Goal: Information Seeking & Learning: Learn about a topic

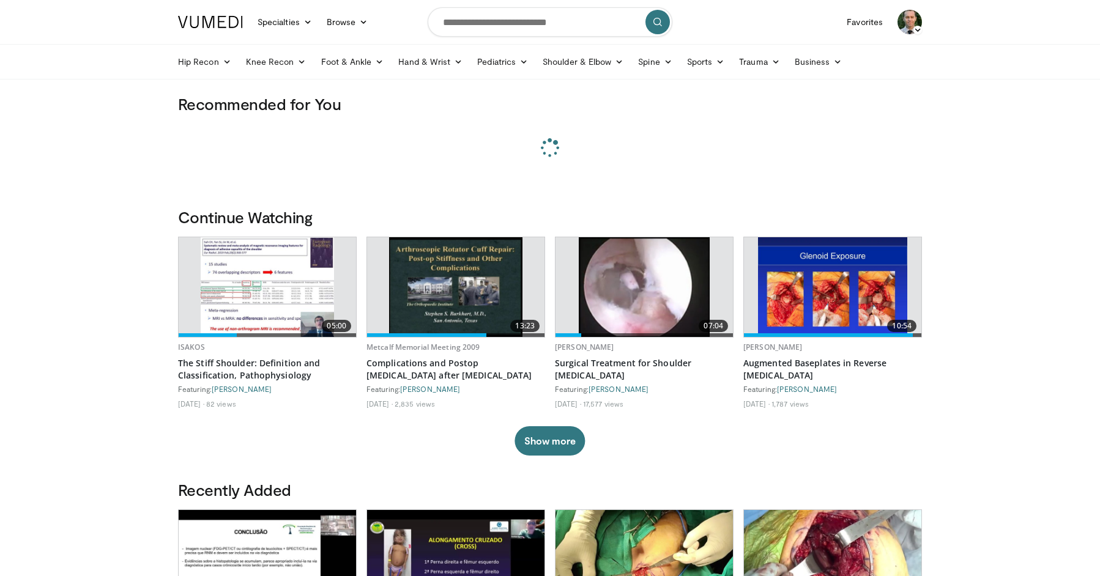
scroll to position [1, 0]
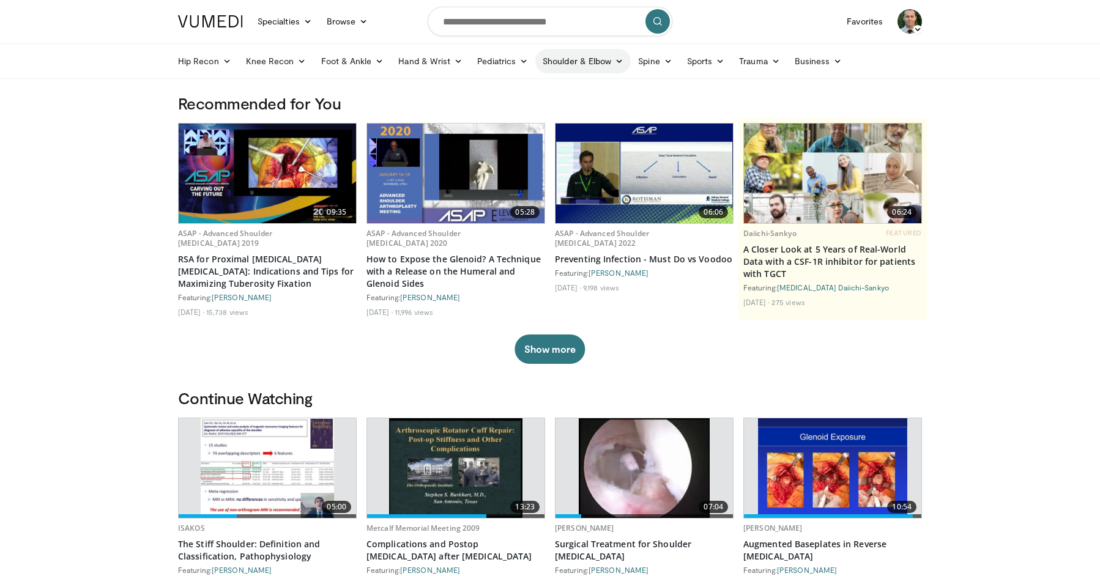
click at [554, 60] on link "Shoulder & Elbow" at bounding box center [582, 61] width 95 height 24
click at [508, 112] on link "Shoulder" at bounding box center [557, 110] width 146 height 20
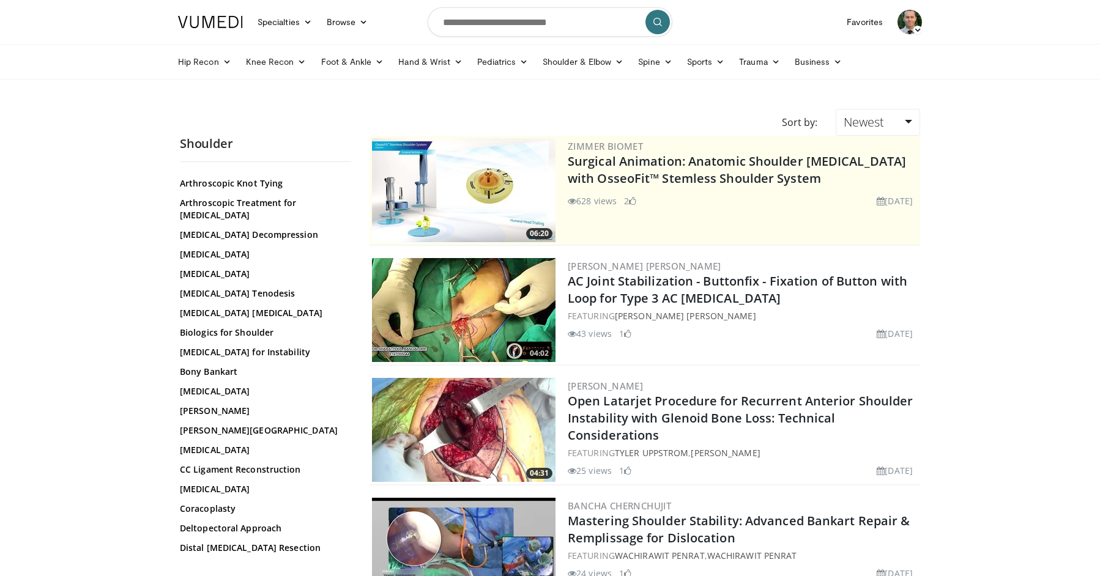
scroll to position [176, 0]
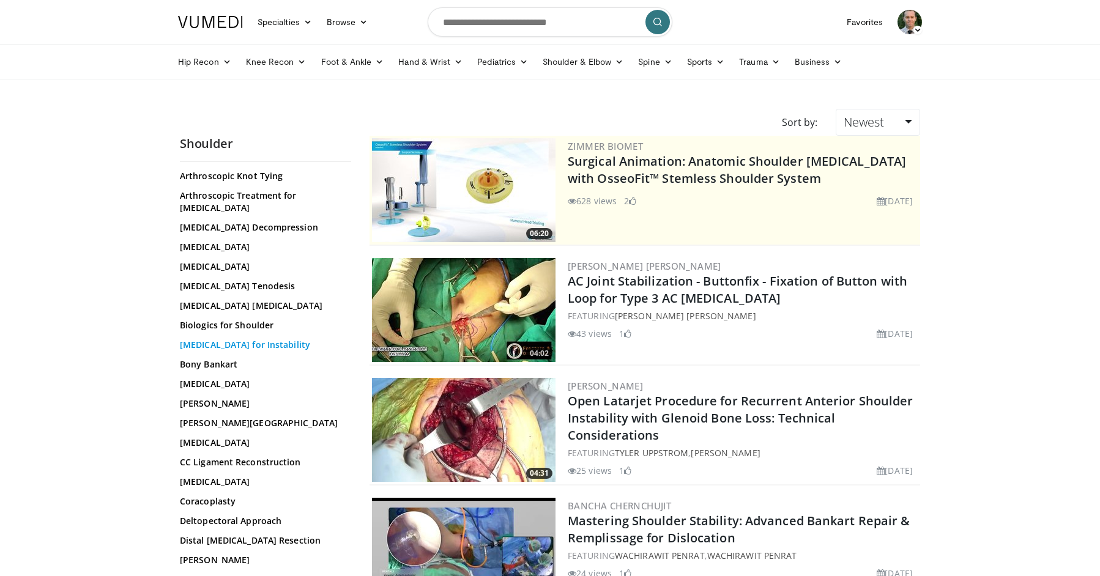
click at [263, 339] on link "Bone Grafting for Instability" at bounding box center [262, 345] width 165 height 12
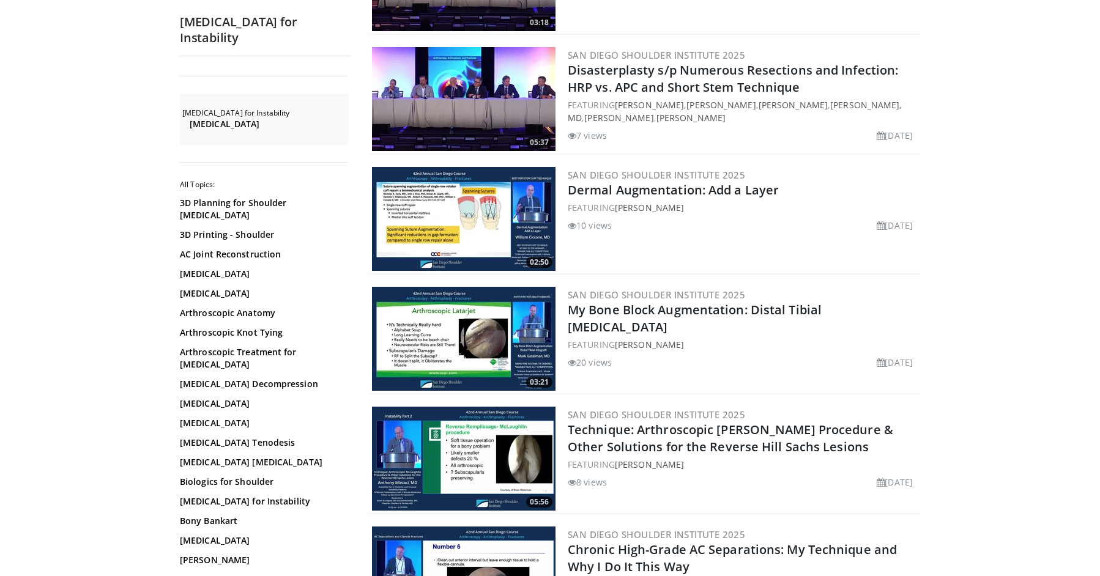
scroll to position [591, 0]
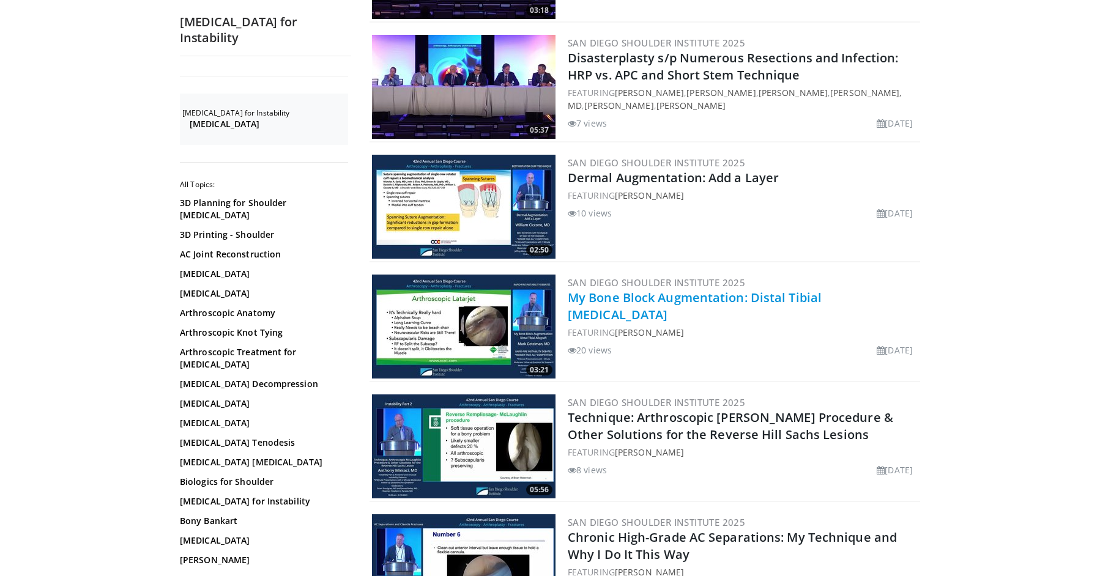
click at [629, 290] on link "My Bone Block Augmentation: Distal Tibial [MEDICAL_DATA]" at bounding box center [695, 306] width 254 height 34
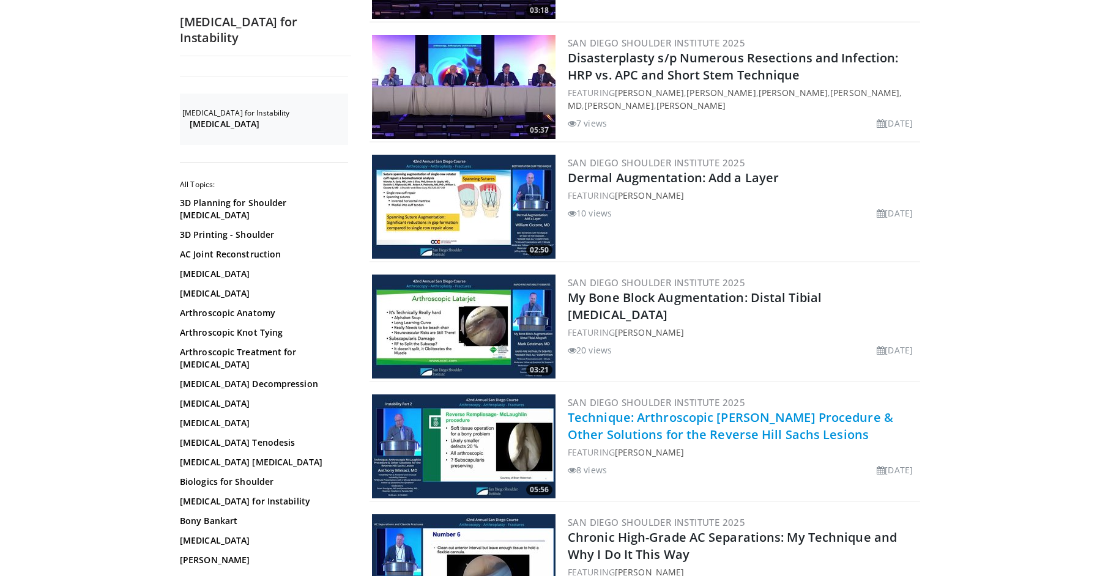
click at [619, 409] on link "Technique: Arthroscopic [PERSON_NAME] Procedure & Other Solutions for the Rever…" at bounding box center [730, 426] width 325 height 34
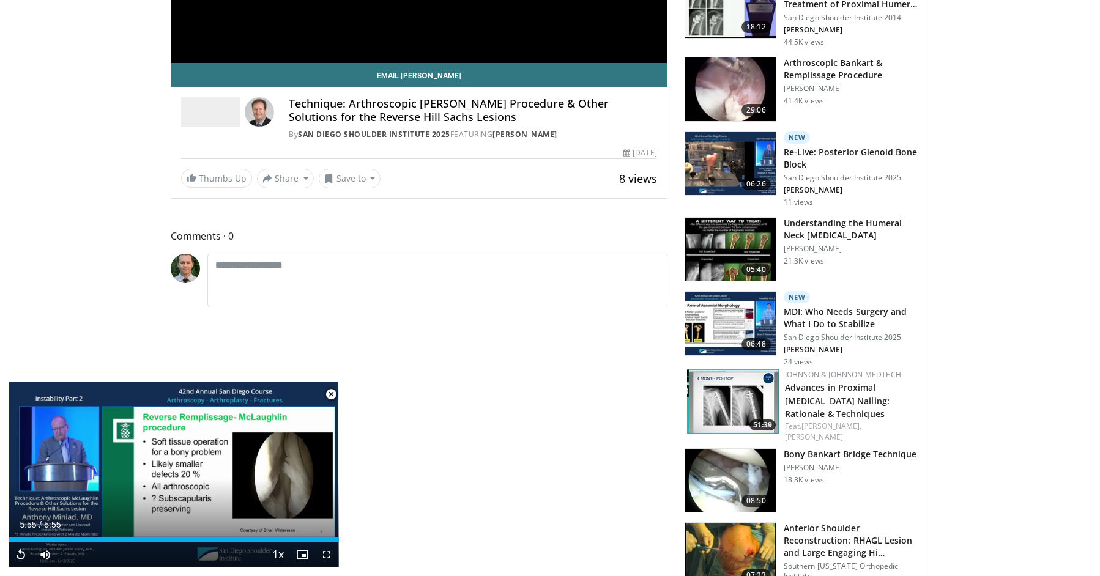
scroll to position [322, 0]
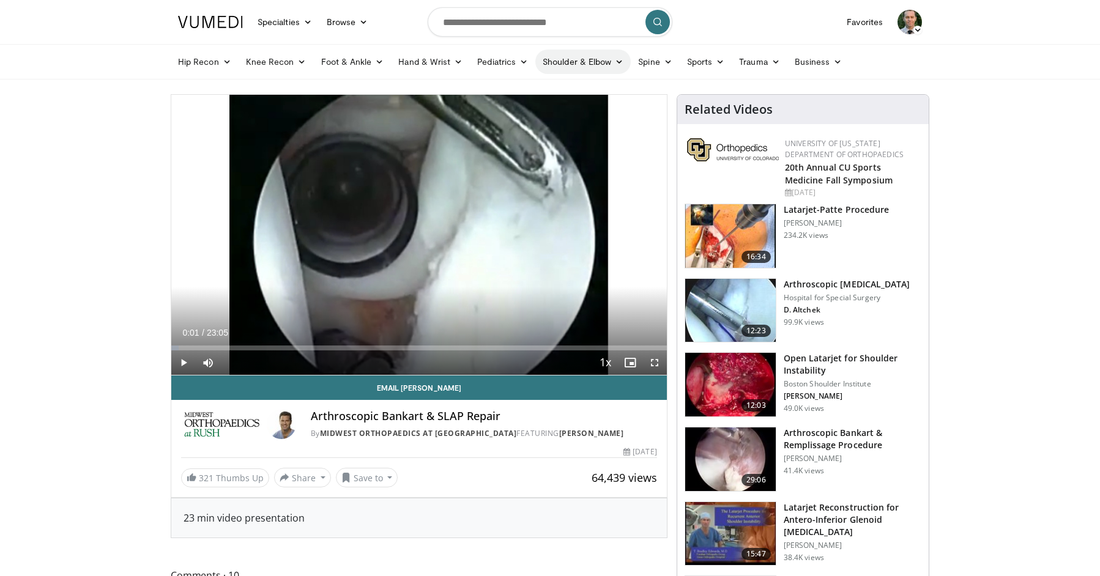
click at [555, 62] on link "Shoulder & Elbow" at bounding box center [582, 62] width 95 height 24
click at [495, 109] on link "Shoulder" at bounding box center [557, 110] width 146 height 20
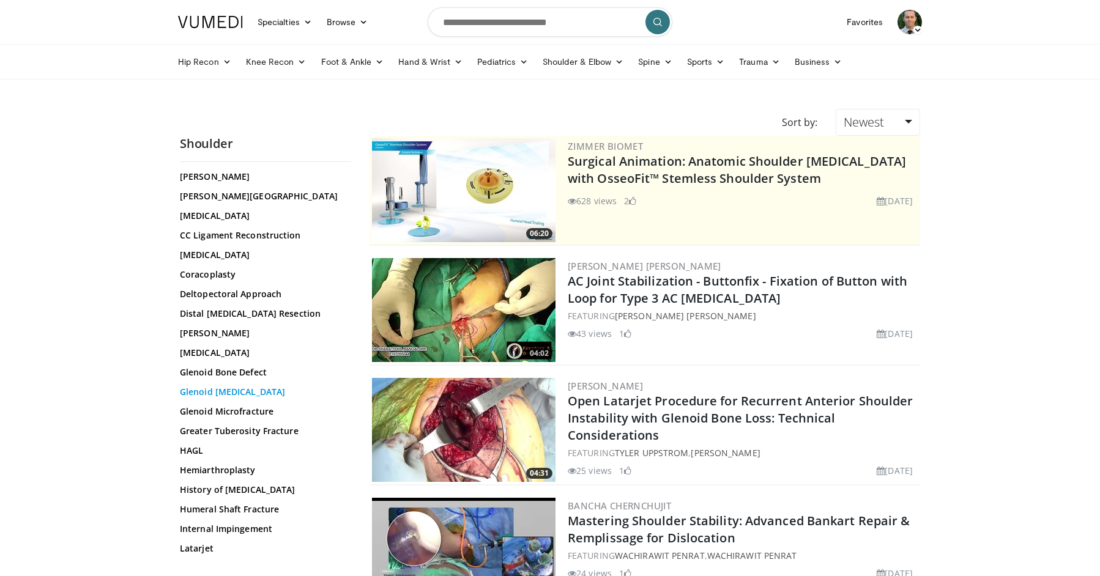
scroll to position [414, 0]
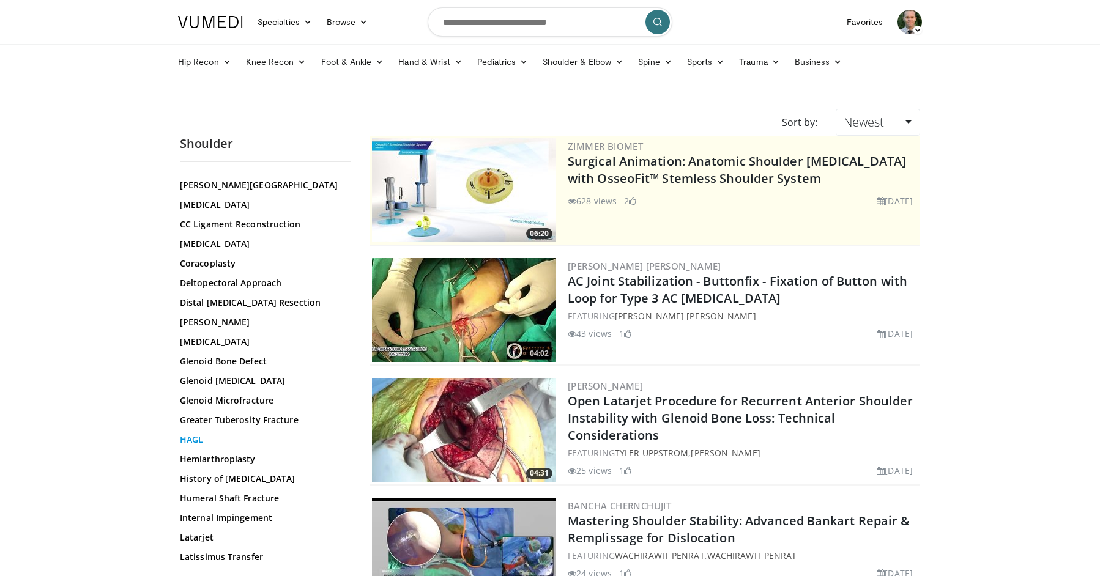
click at [199, 434] on link "HAGL" at bounding box center [262, 440] width 165 height 12
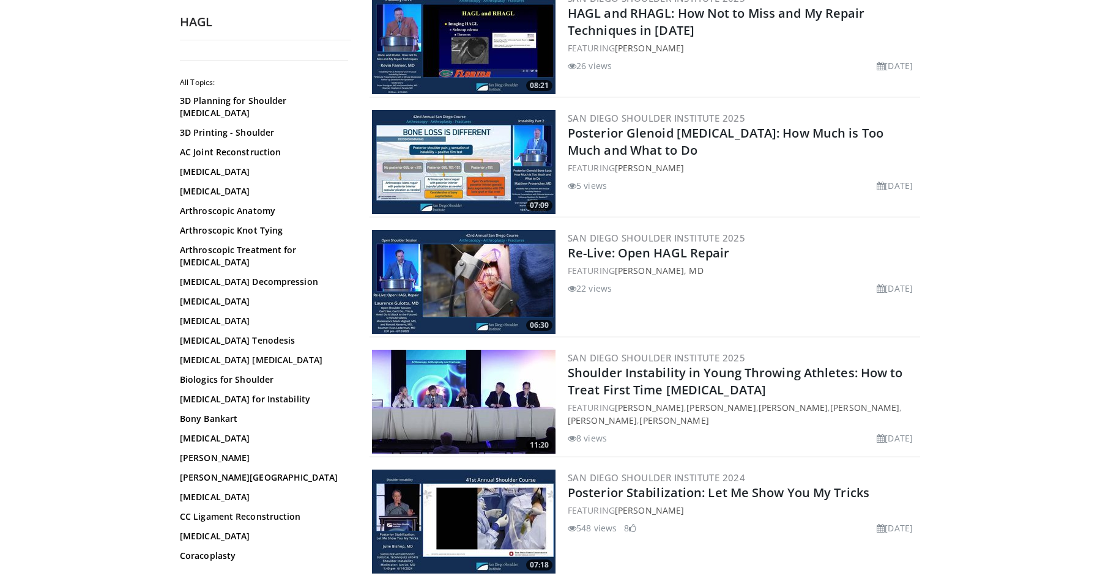
scroll to position [152, 0]
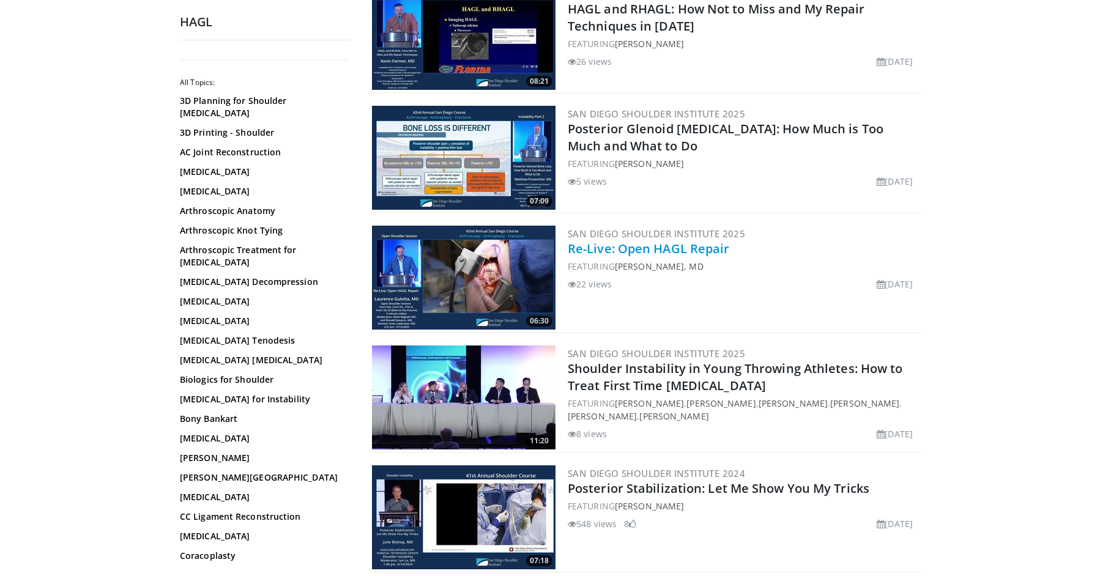
click at [643, 251] on link "Re-Live: Open HAGL Repair" at bounding box center [649, 248] width 162 height 17
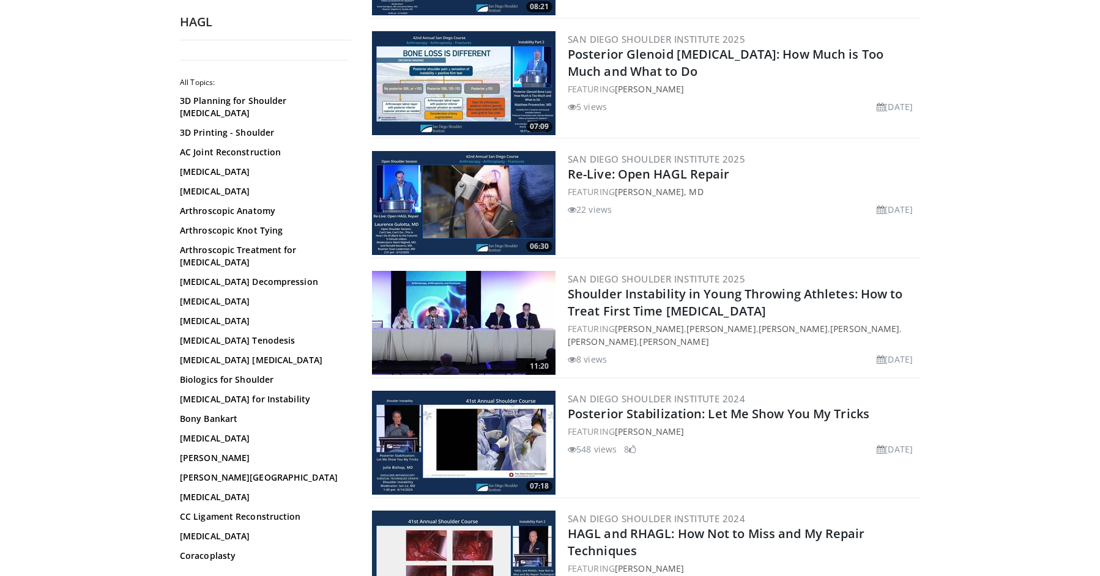
scroll to position [0, 0]
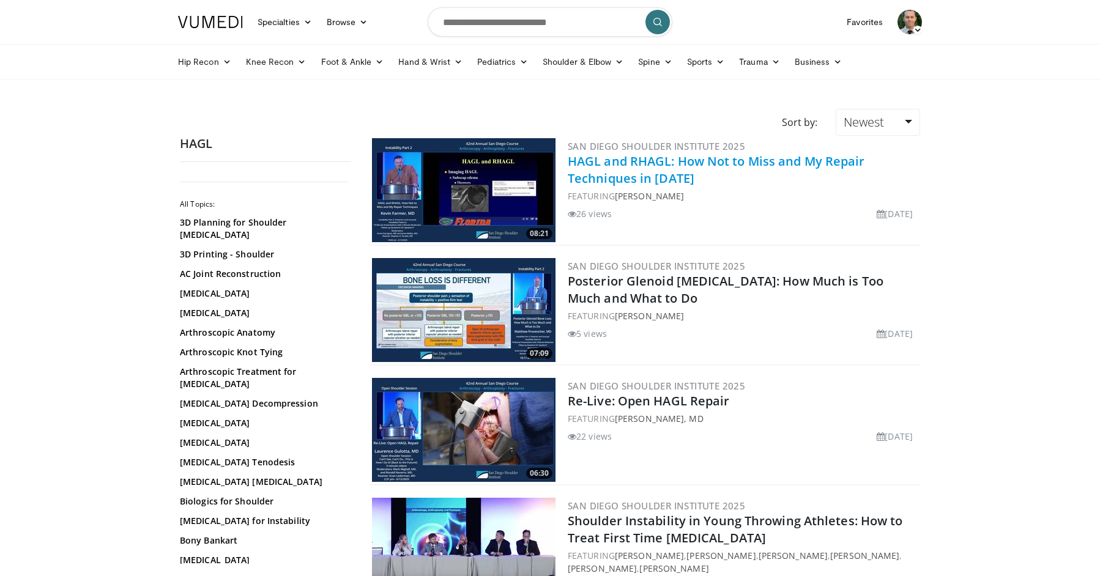
click at [683, 160] on link "HAGL and RHAGL: How Not to Miss and My Repair Techniques in [DATE]" at bounding box center [716, 170] width 297 height 34
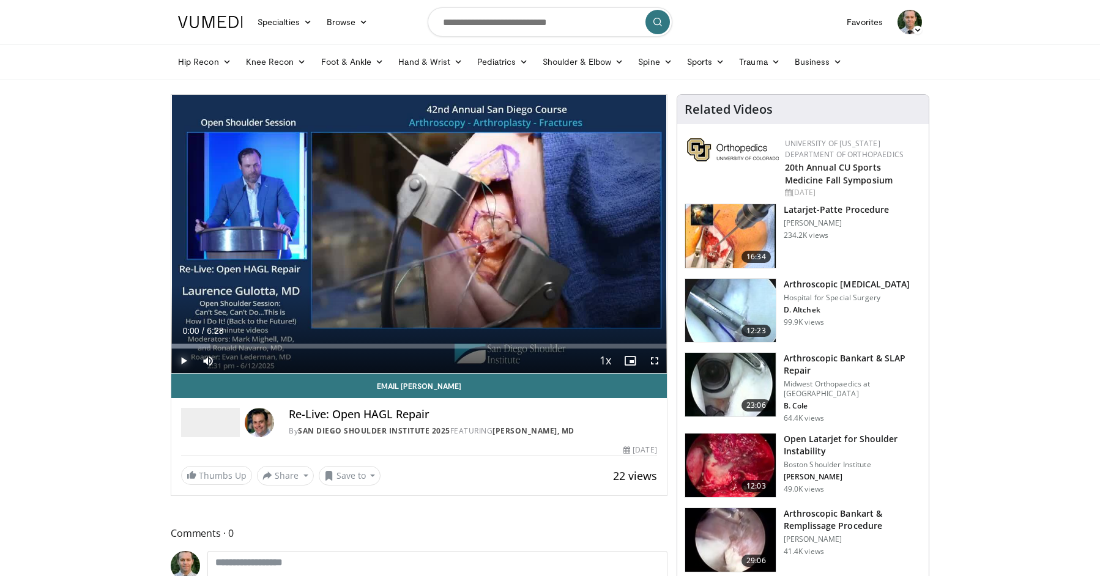
click at [185, 361] on span "Video Player" at bounding box center [183, 361] width 24 height 24
click at [654, 358] on span "Video Player" at bounding box center [654, 361] width 24 height 24
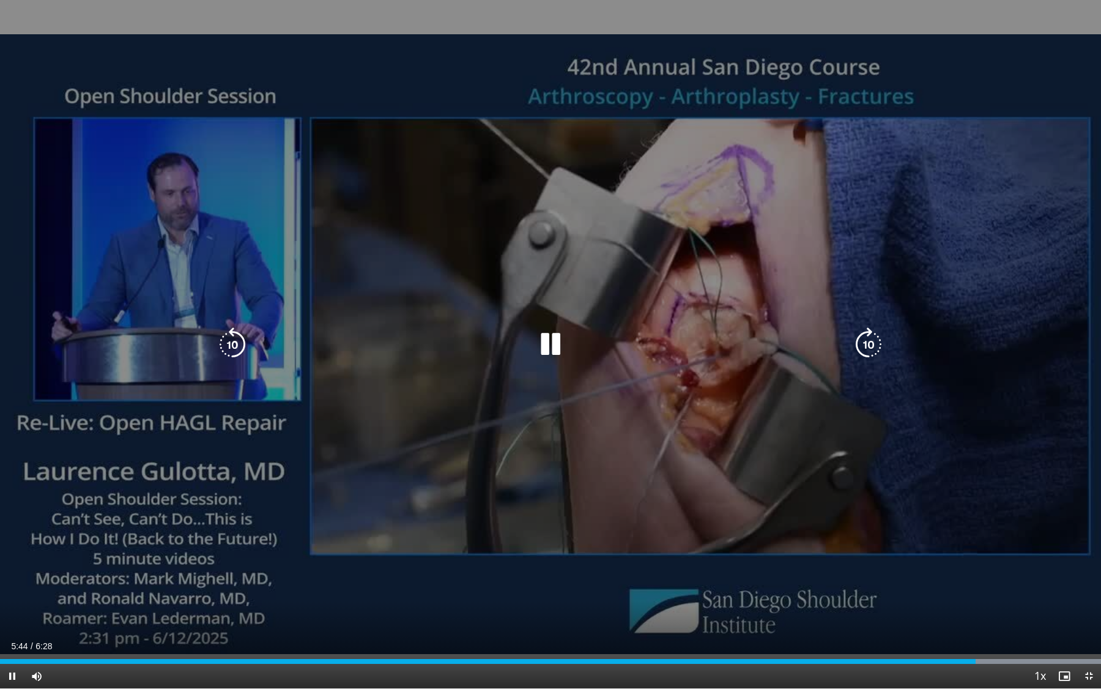
click at [552, 344] on icon "Video Player" at bounding box center [550, 344] width 34 height 34
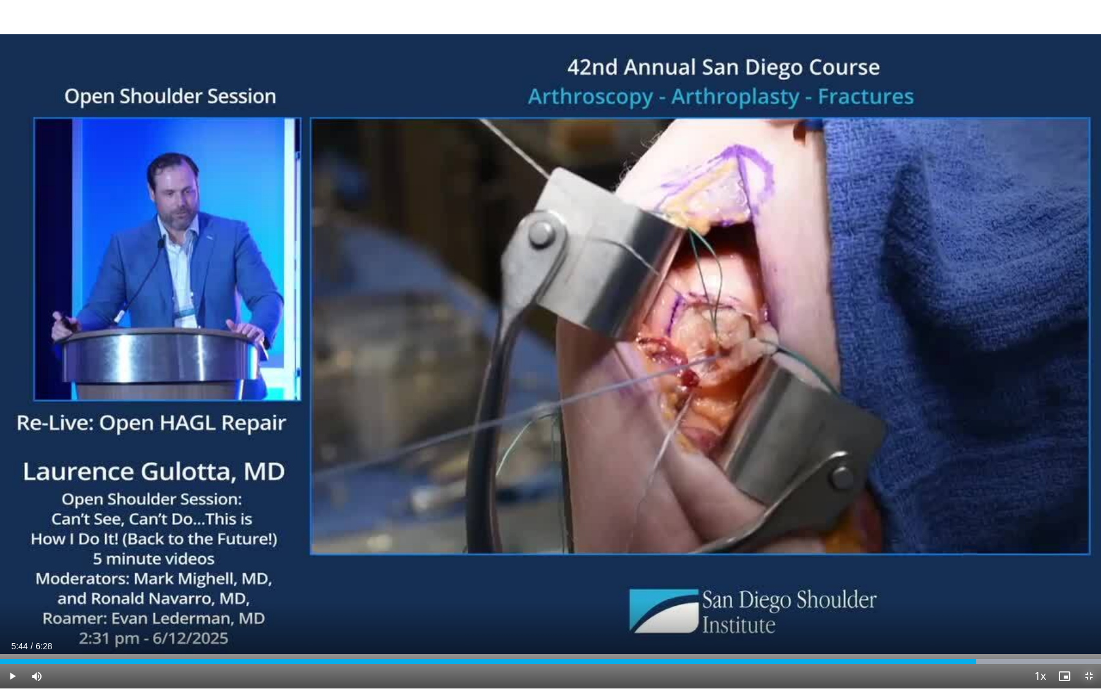
click at [1085, 576] on span "Video Player" at bounding box center [1089, 676] width 24 height 24
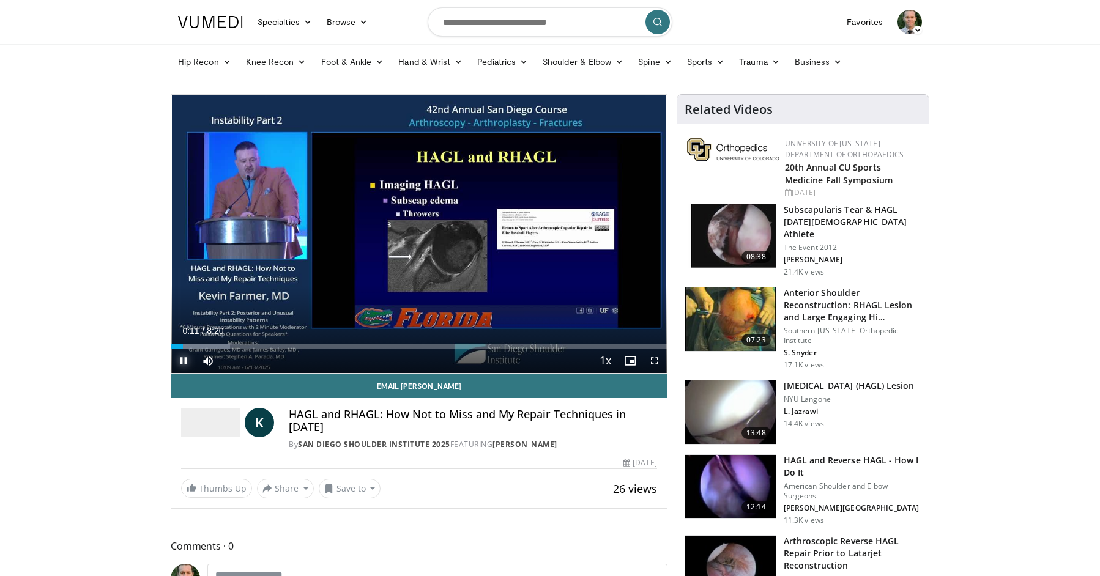
click at [182, 360] on span "Video Player" at bounding box center [183, 361] width 24 height 24
